Goal: Transaction & Acquisition: Purchase product/service

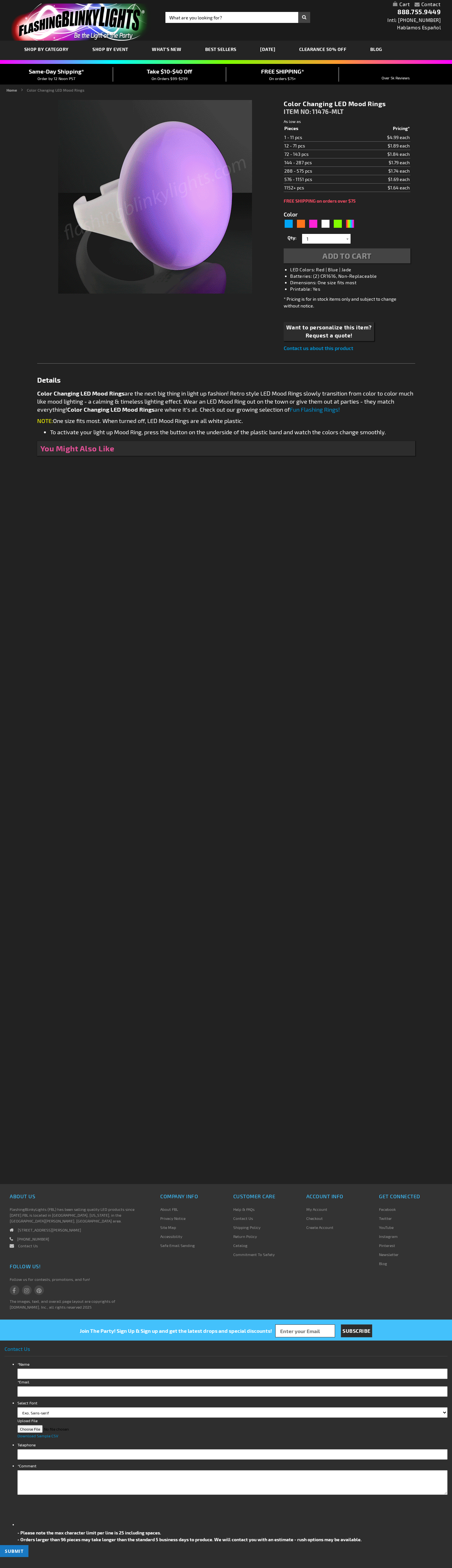
type input "5659"
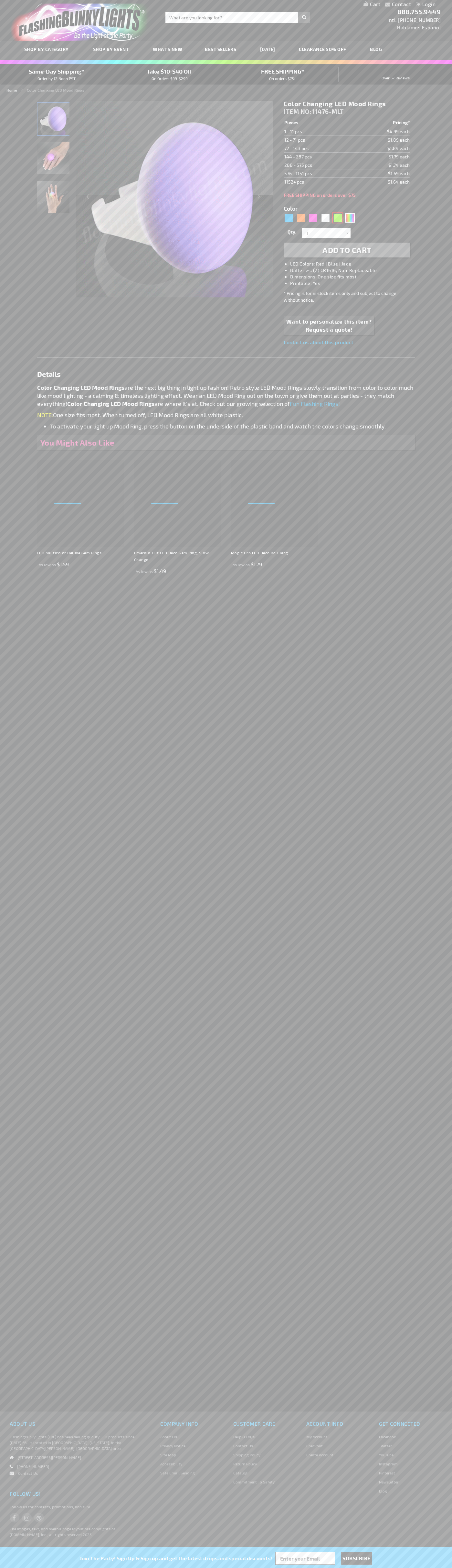
click at [337, 218] on div "Green" at bounding box center [337, 218] width 10 height 10
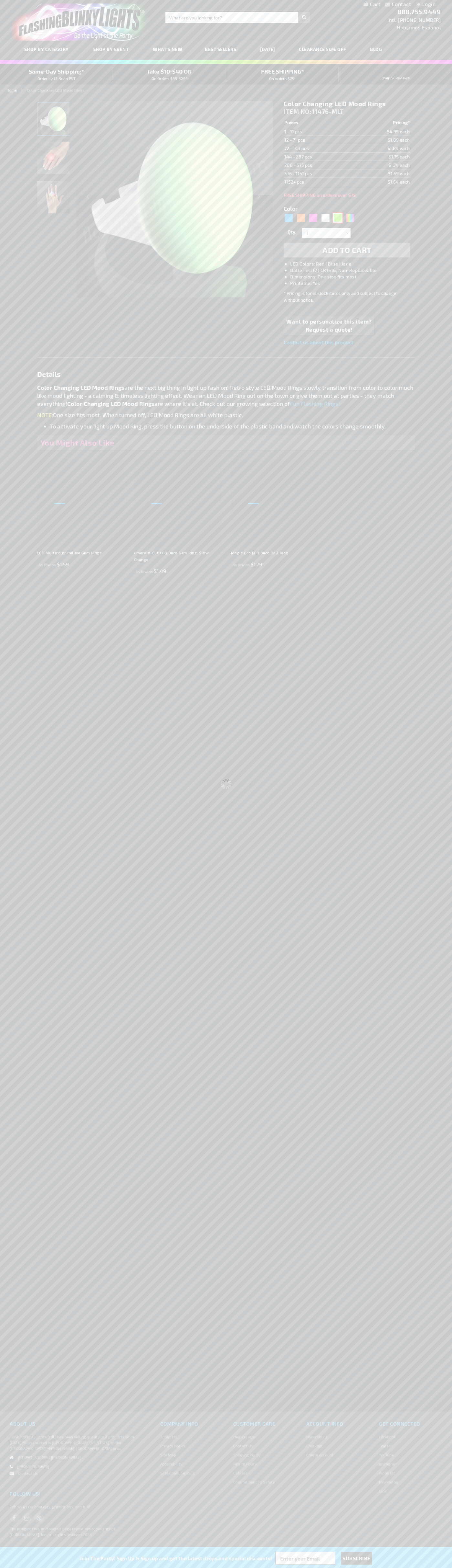
type input "5648"
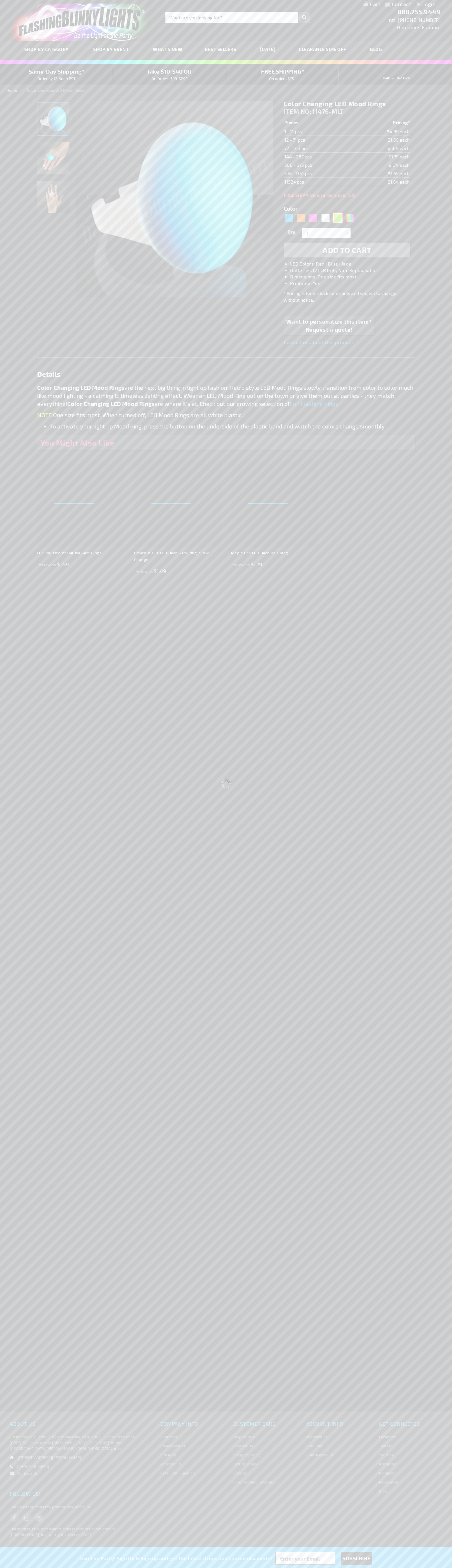
type input "11476-GN"
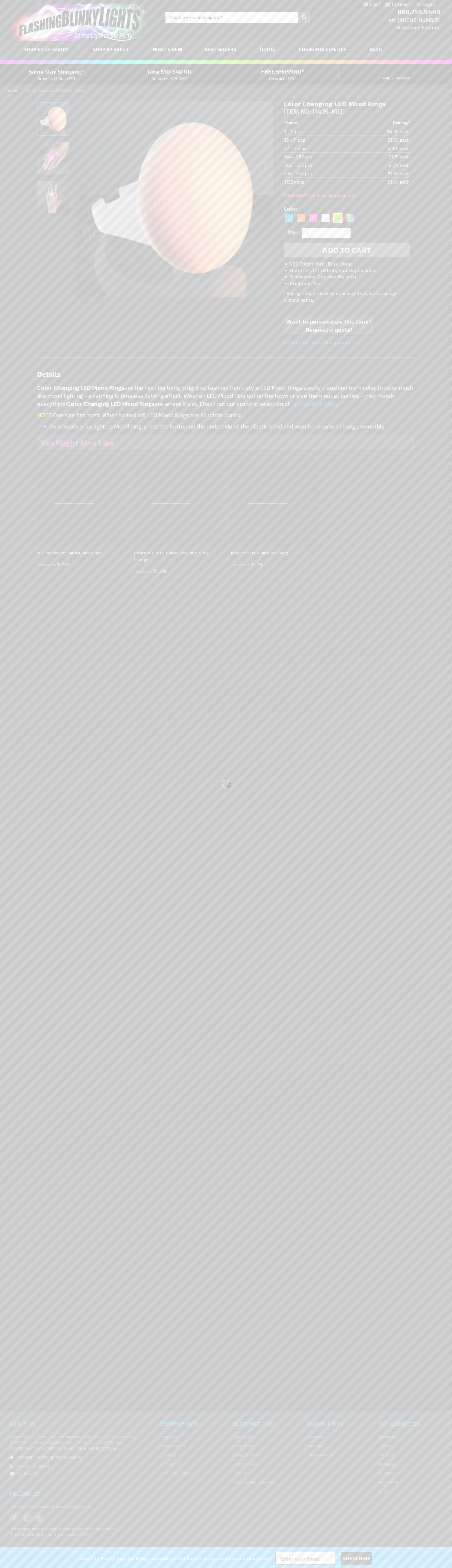
type input "Customize - LED Green Flash Glow Rings - ITEM NO: 11476-GN"
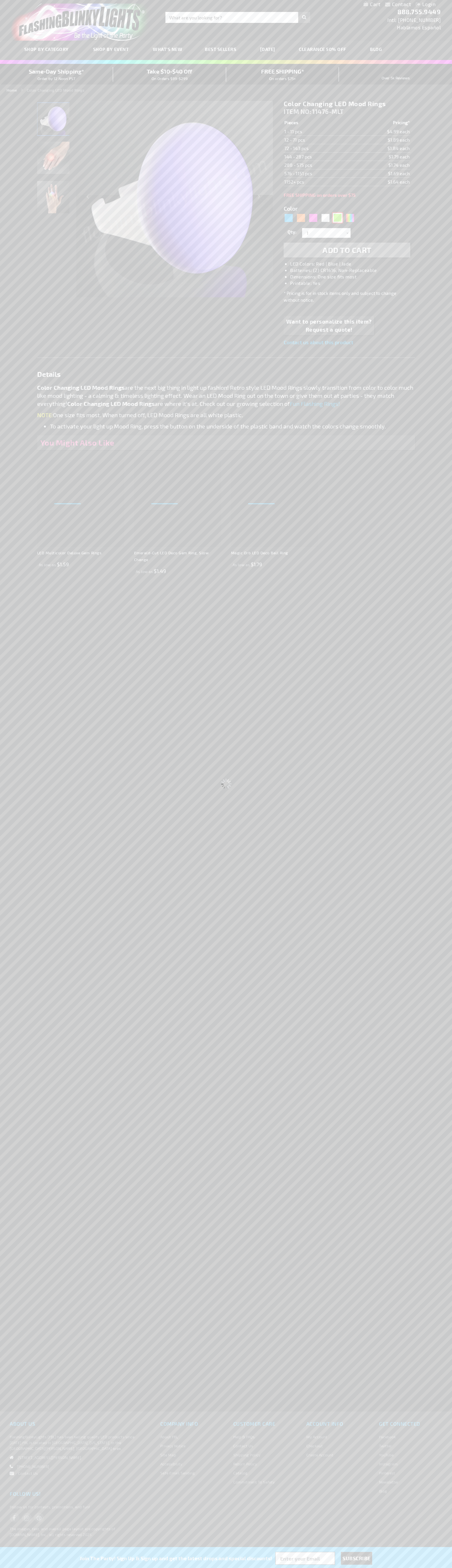
select select
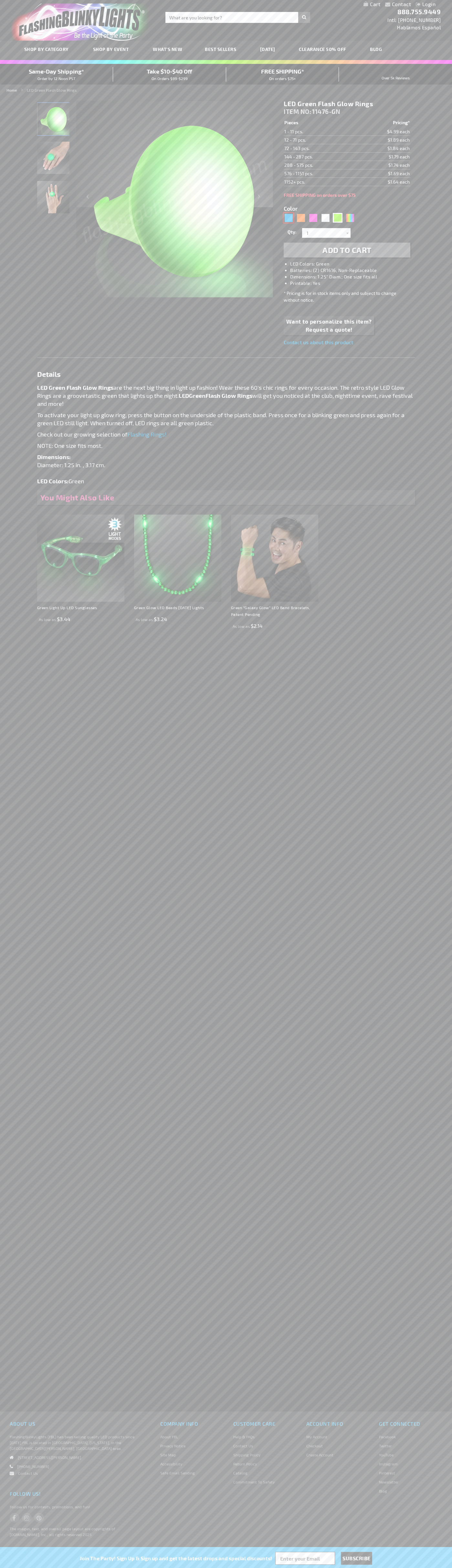
click at [288, 218] on div "Blue" at bounding box center [288, 218] width 10 height 10
type input "5629"
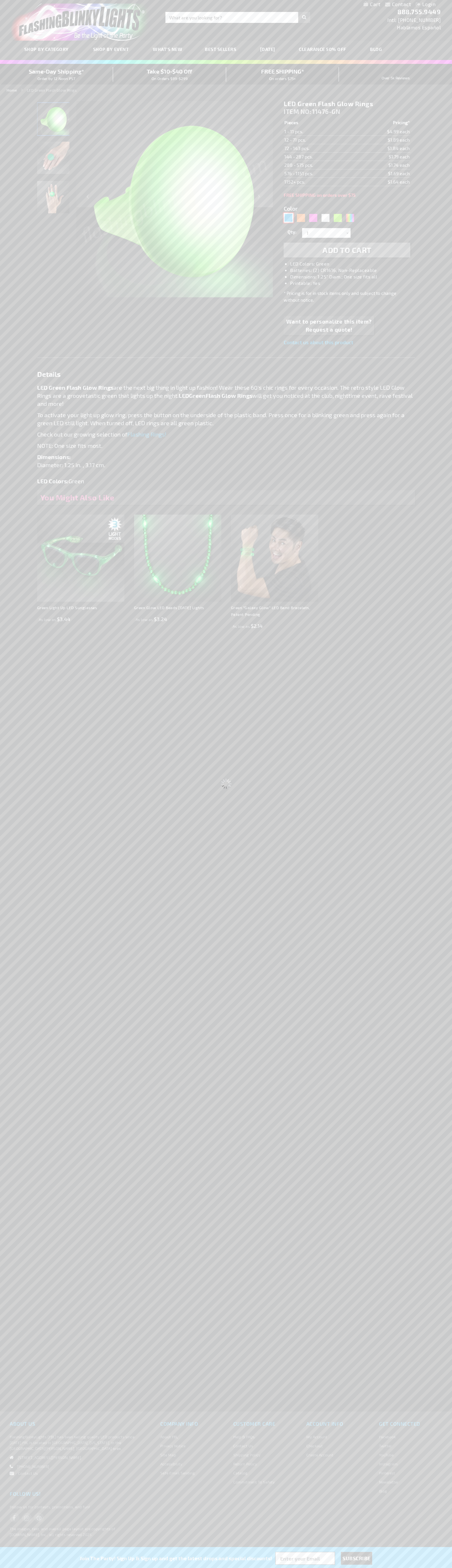
type input "11476-BL"
type input "Customize - LED Blue Flash Glow Rings - ITEM NO: 11476-BL"
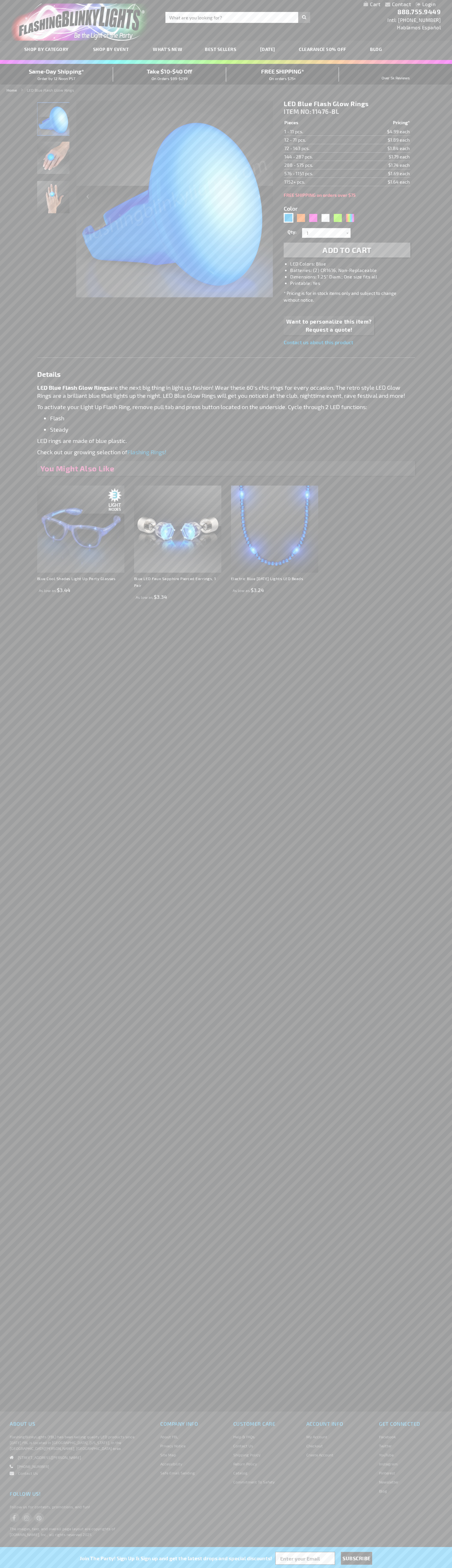
click at [347, 250] on span "Add to Cart" at bounding box center [347, 250] width 49 height 9
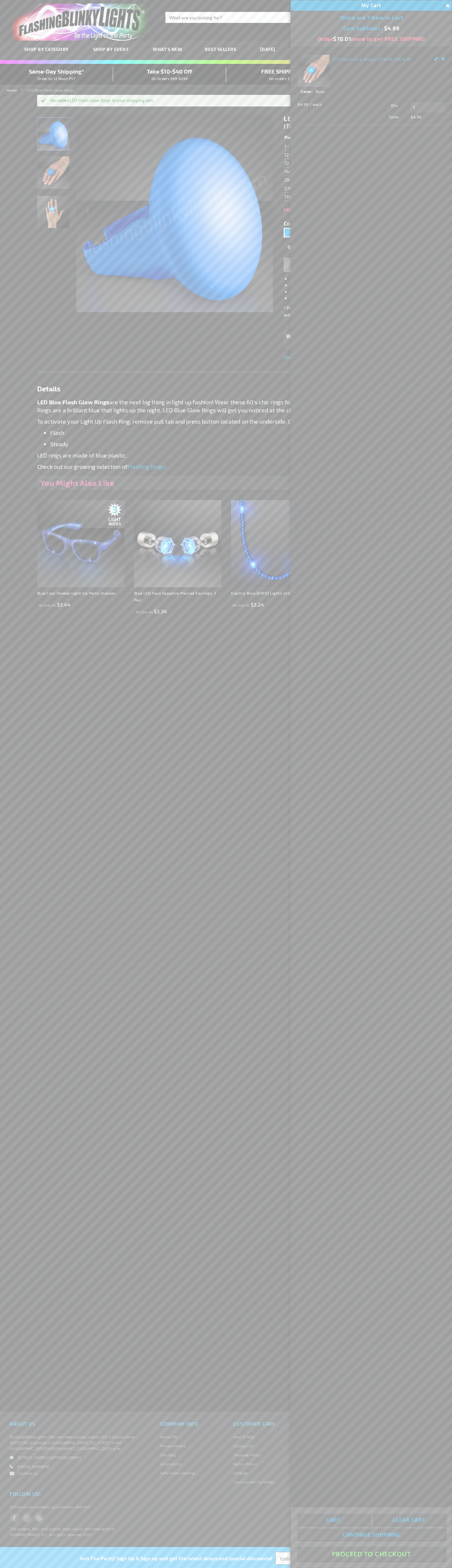
click at [371, 1554] on button "Proceed To Checkout" at bounding box center [371, 1554] width 148 height 15
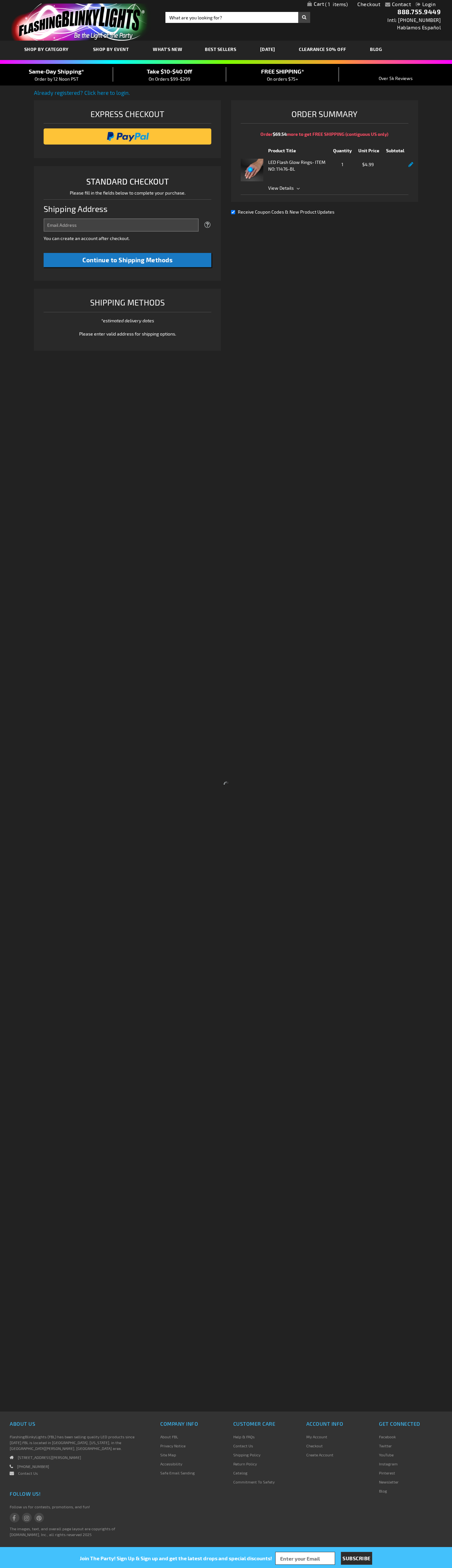
select select "US"
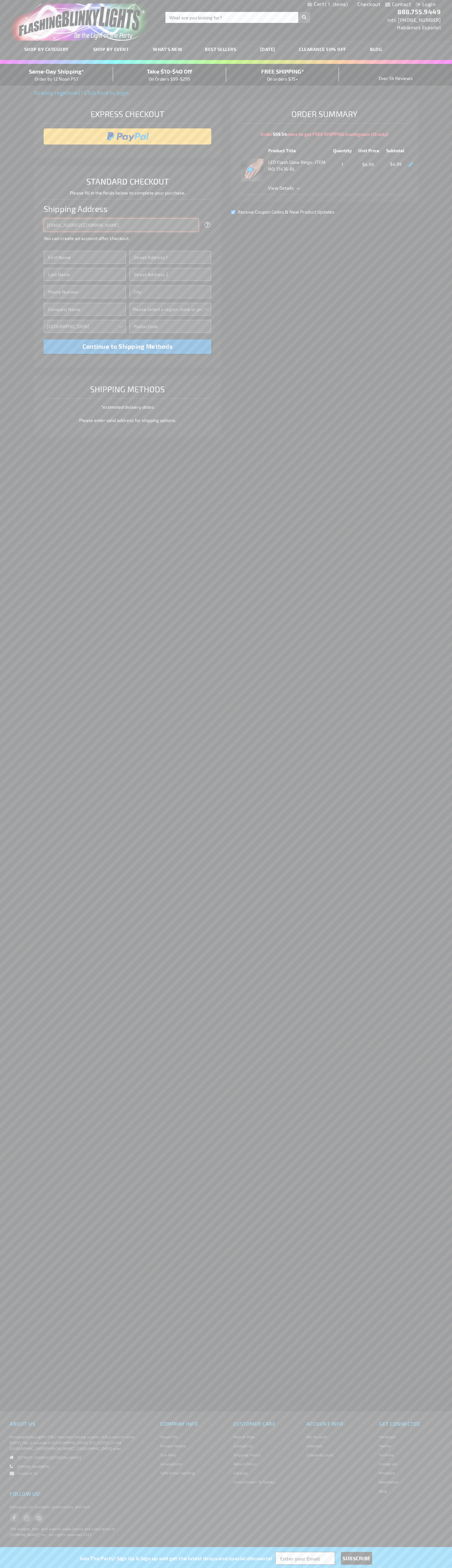
type input "johnsmith005@storebotmail.joonix.net"
type input "John"
type input "2590 Pearl Street"
type input "First floor"
type input "boulder"
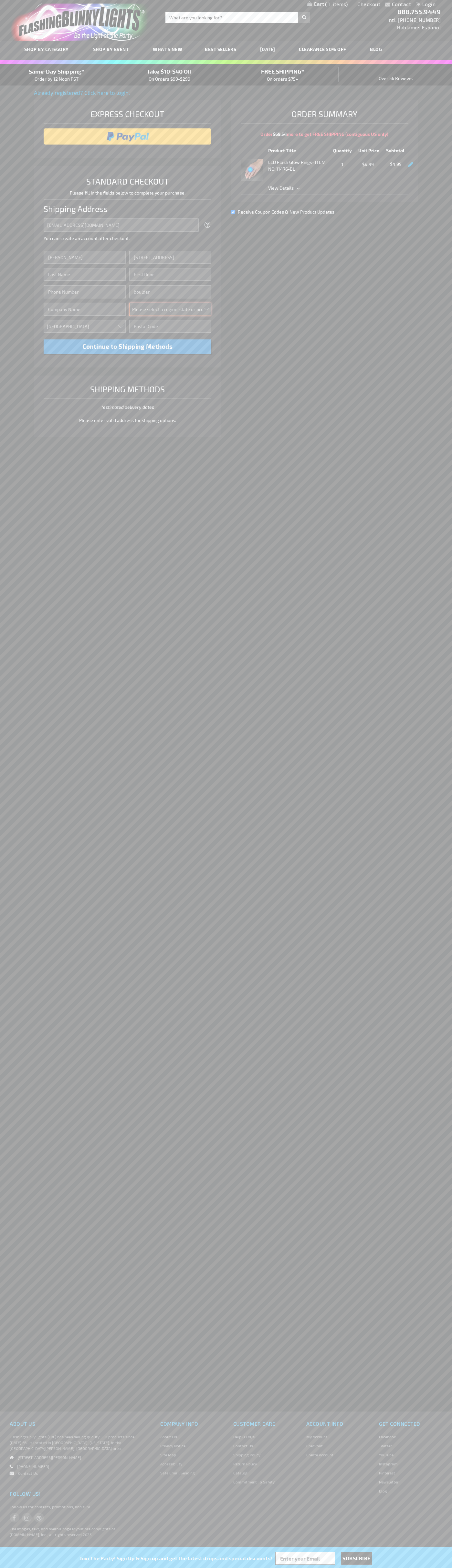
select select "13"
type input "80302"
type input "Smith"
type input "6502530000"
type input "John Smith"
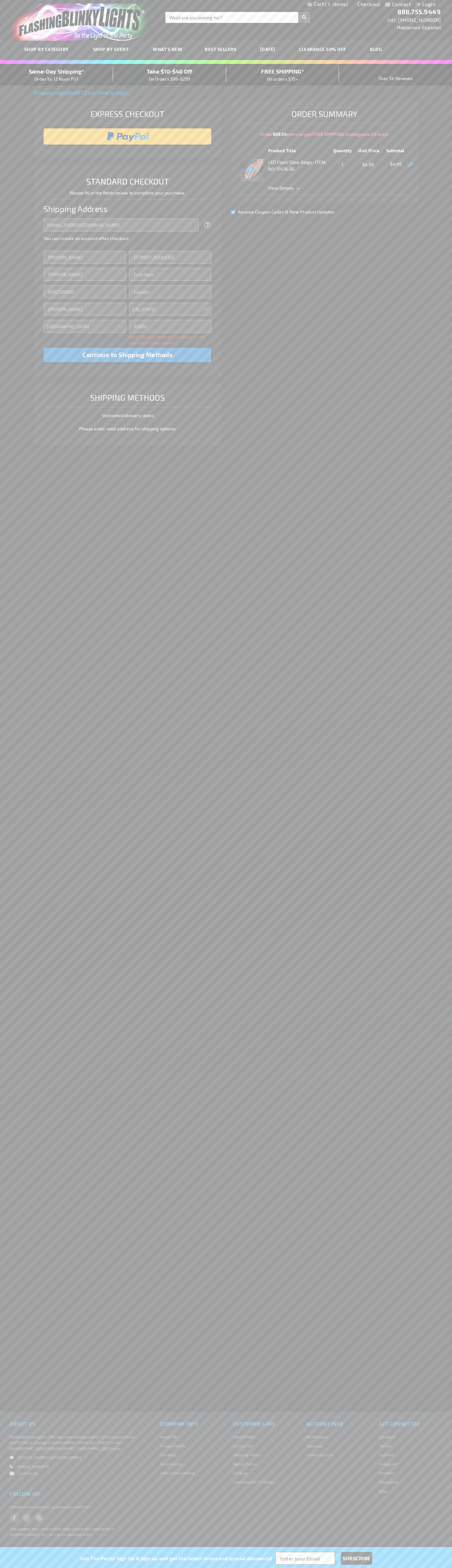
click at [57, 75] on div "Same-Day Shipping* Order by 12 Noon PST" at bounding box center [57, 74] width 113 height 15
click at [127, 136] on input "image" at bounding box center [127, 136] width 161 height 13
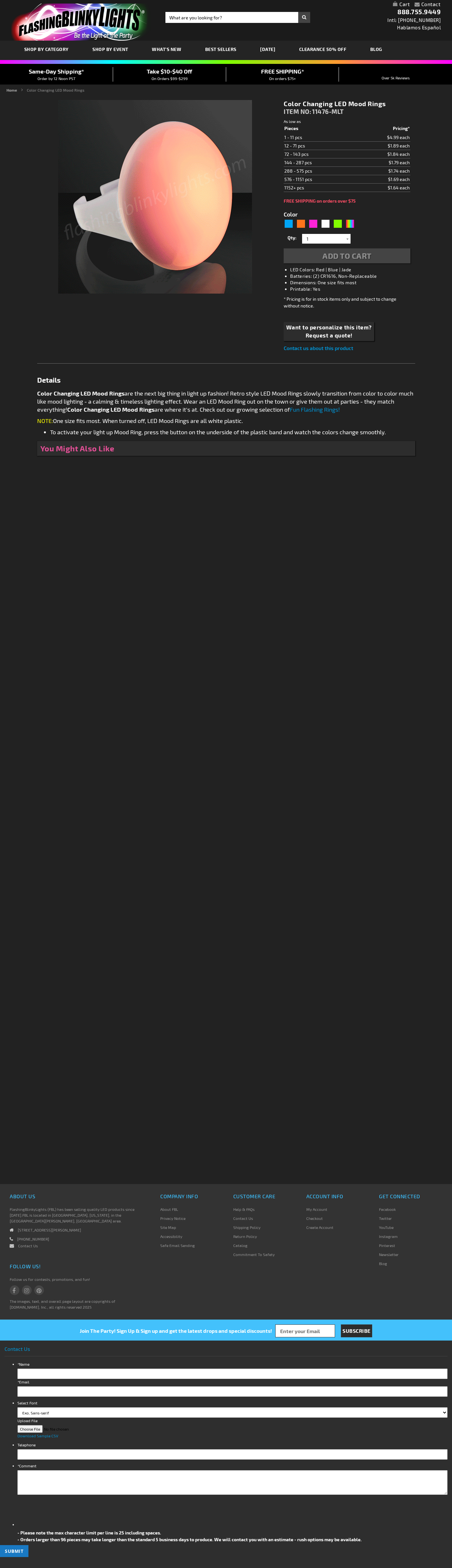
type input "5659"
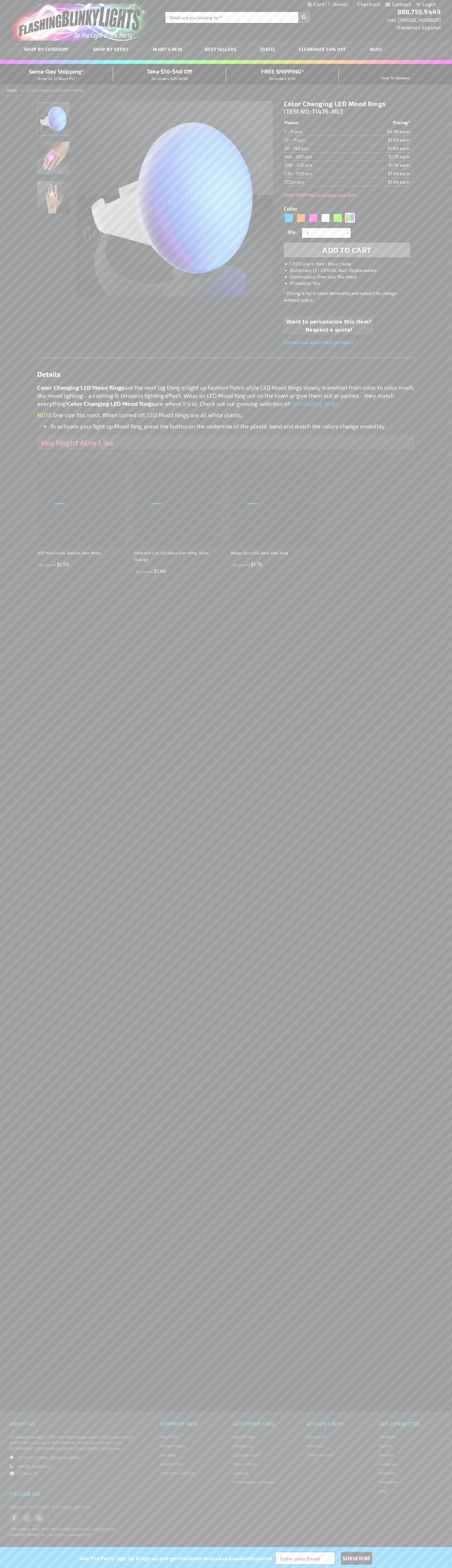
click at [327, 4] on span "1" at bounding box center [336, 4] width 23 height 6
